Goal: Task Accomplishment & Management: Use online tool/utility

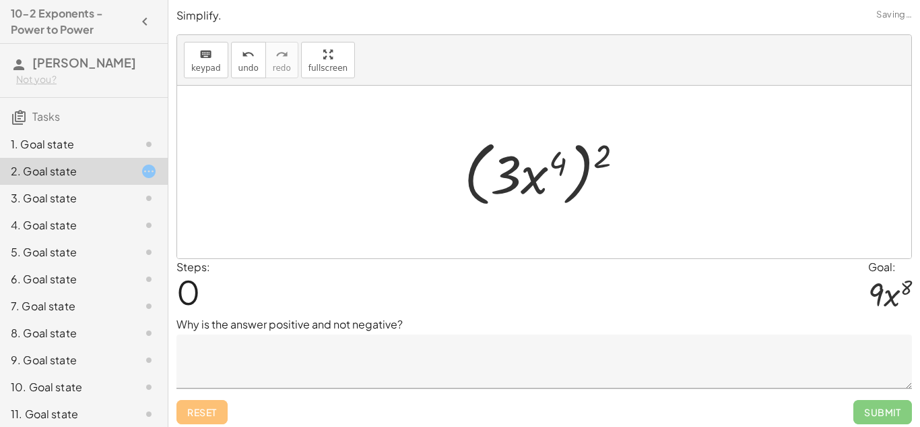
click at [92, 152] on div "1. Goal state" at bounding box center [65, 144] width 108 height 16
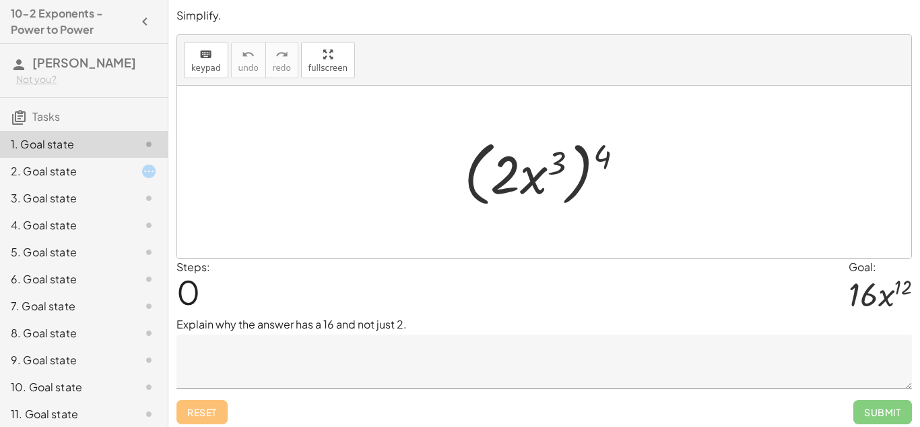
click at [421, 367] on textarea at bounding box center [545, 361] width 736 height 54
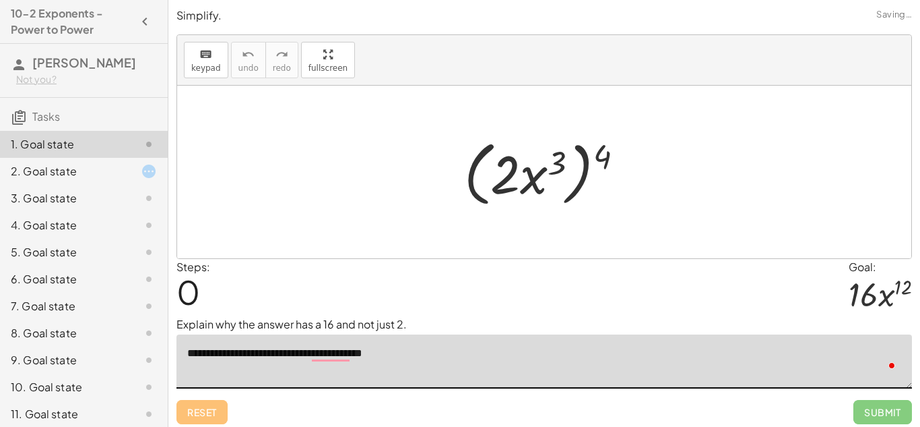
click at [877, 407] on span "Submit" at bounding box center [883, 412] width 59 height 24
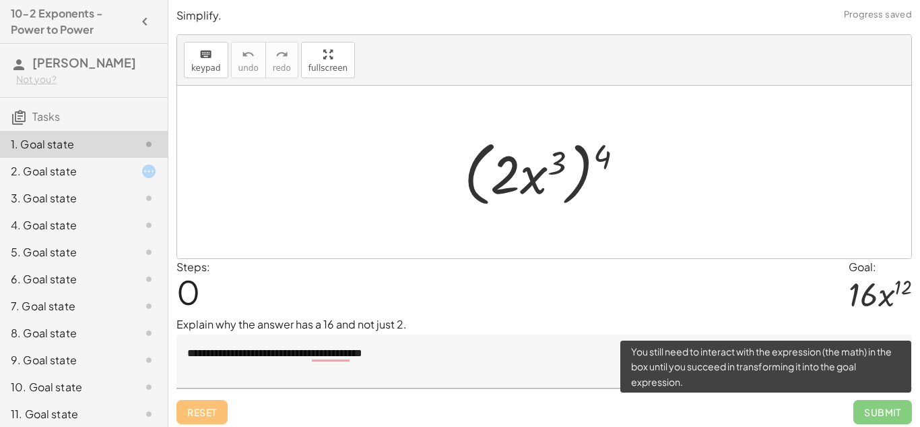
click at [899, 419] on span "Submit" at bounding box center [883, 412] width 59 height 24
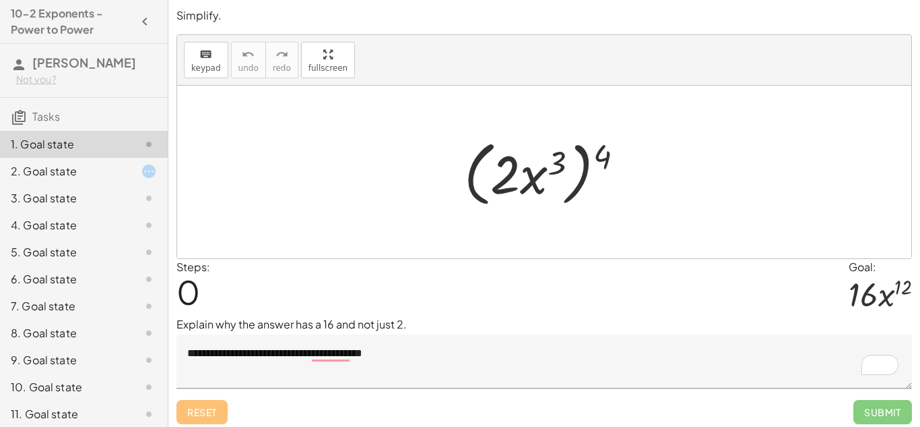
click at [555, 168] on div at bounding box center [550, 171] width 184 height 77
drag, startPoint x: 598, startPoint y: 151, endPoint x: 640, endPoint y: 154, distance: 42.6
click at [640, 154] on div at bounding box center [550, 171] width 184 height 77
drag, startPoint x: 555, startPoint y: 168, endPoint x: 605, endPoint y: 163, distance: 50.8
click at [605, 163] on div at bounding box center [550, 171] width 184 height 77
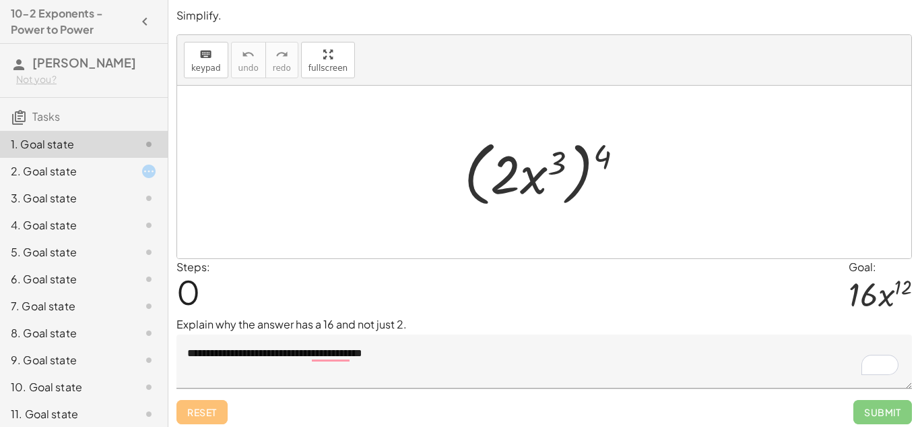
click at [597, 161] on div at bounding box center [550, 171] width 184 height 77
click at [586, 161] on div at bounding box center [550, 171] width 184 height 77
drag, startPoint x: 529, startPoint y: 176, endPoint x: 543, endPoint y: 177, distance: 14.2
click at [543, 177] on div at bounding box center [550, 171] width 184 height 77
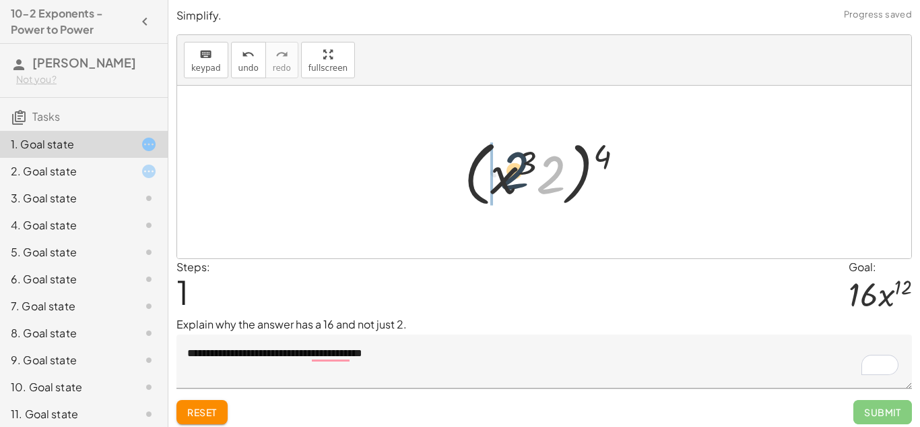
drag, startPoint x: 557, startPoint y: 171, endPoint x: 503, endPoint y: 166, distance: 54.8
click at [503, 166] on div at bounding box center [550, 171] width 184 height 77
click at [195, 277] on span "2" at bounding box center [187, 291] width 20 height 41
click at [212, 283] on div "Steps: 2 Goal: · 16 · x 12" at bounding box center [545, 288] width 736 height 58
click at [191, 290] on span "2" at bounding box center [187, 291] width 20 height 41
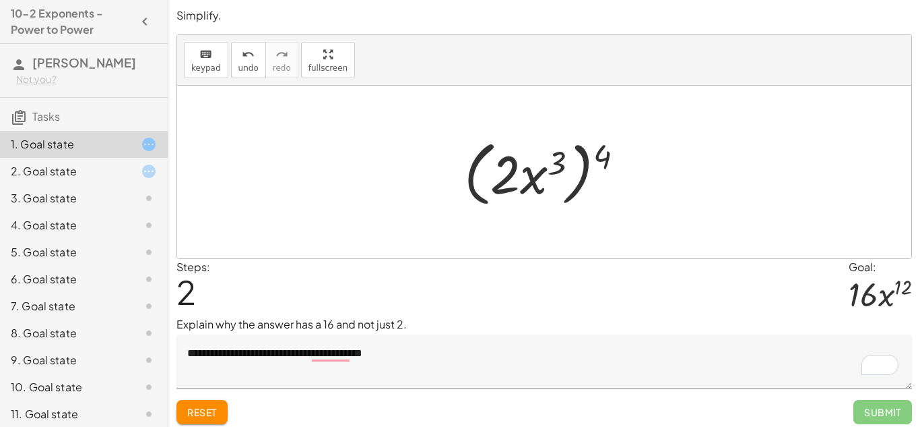
click at [193, 292] on span "2" at bounding box center [187, 291] width 20 height 41
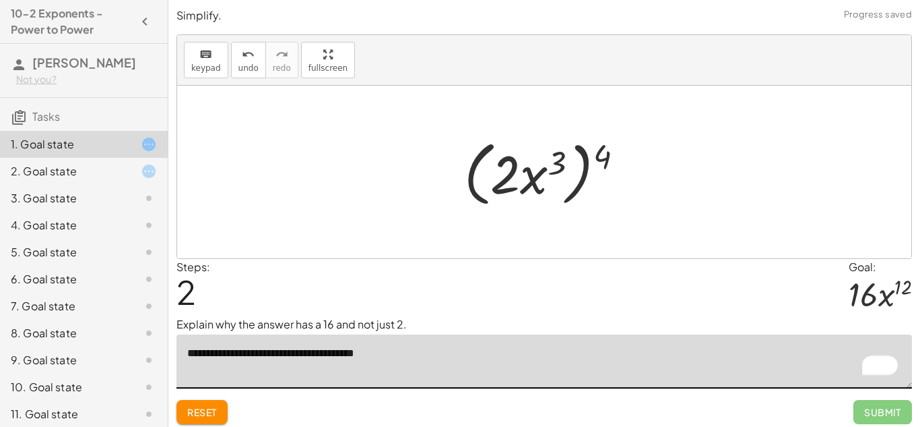
click at [426, 348] on textarea "**********" at bounding box center [545, 361] width 736 height 54
drag, startPoint x: 555, startPoint y: 169, endPoint x: 499, endPoint y: 184, distance: 57.9
click at [499, 184] on div at bounding box center [550, 171] width 184 height 77
drag, startPoint x: 504, startPoint y: 178, endPoint x: 611, endPoint y: 158, distance: 108.2
click at [611, 158] on div at bounding box center [550, 171] width 184 height 77
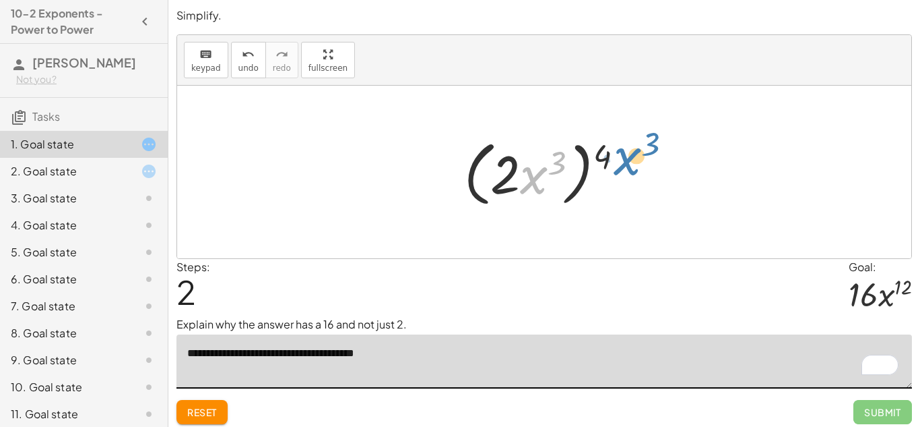
drag, startPoint x: 537, startPoint y: 179, endPoint x: 631, endPoint y: 160, distance: 96.2
click at [631, 160] on div at bounding box center [550, 171] width 184 height 77
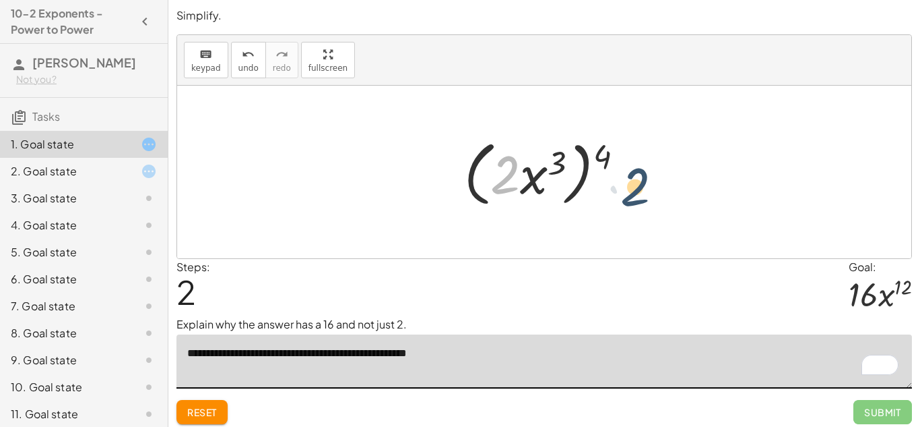
drag, startPoint x: 510, startPoint y: 168, endPoint x: 641, endPoint y: 180, distance: 131.9
click at [513, 169] on div at bounding box center [550, 171] width 184 height 77
click at [519, 174] on div at bounding box center [550, 171] width 184 height 77
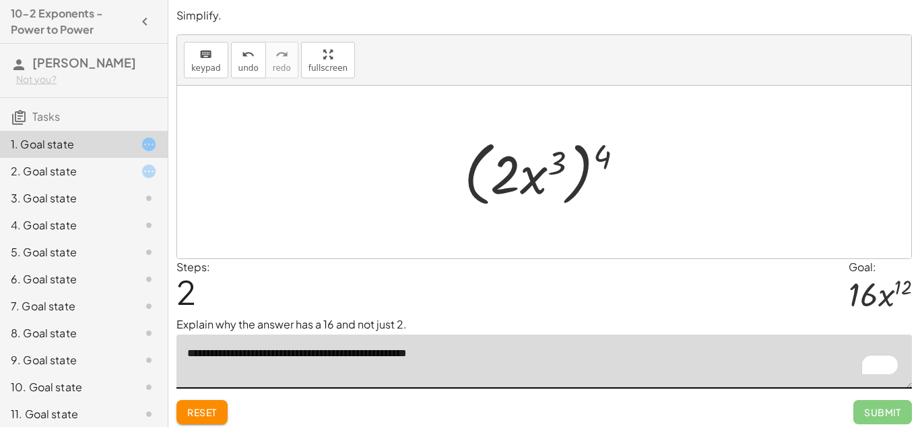
click at [497, 178] on div at bounding box center [550, 171] width 184 height 77
type textarea "**********"
click at [497, 178] on div at bounding box center [550, 171] width 184 height 77
